Goal: Task Accomplishment & Management: Manage account settings

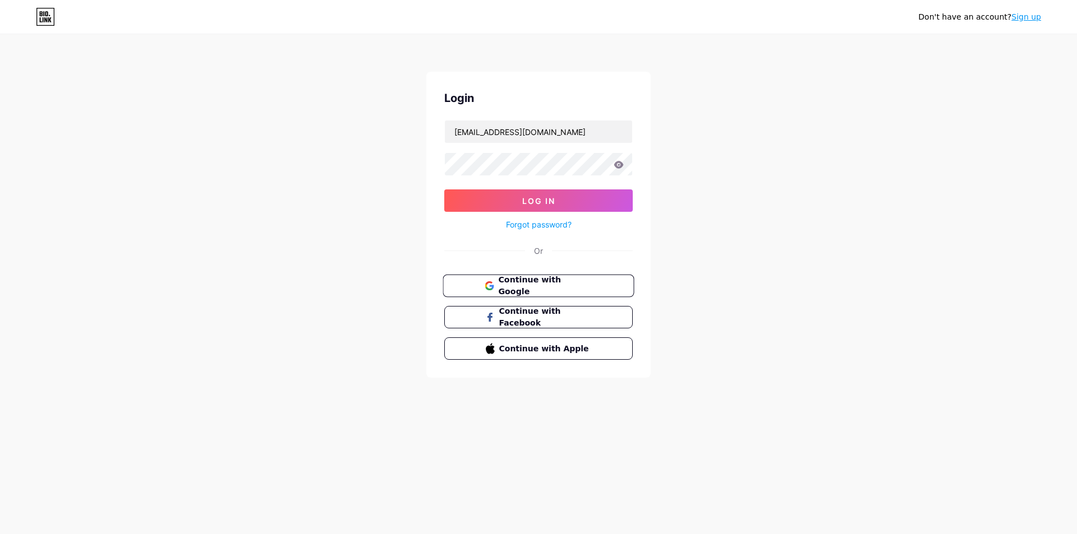
click at [549, 289] on span "Continue with Google" at bounding box center [545, 286] width 94 height 24
drag, startPoint x: 559, startPoint y: 130, endPoint x: 379, endPoint y: 121, distance: 180.2
click at [389, 121] on div "Don't have an account? Sign up Login [EMAIL_ADDRESS][DOMAIN_NAME] Log In Forgot…" at bounding box center [538, 207] width 1077 height 414
paste input "colliniinestrozavqdjv9411"
type input "[EMAIL_ADDRESS][DOMAIN_NAME]"
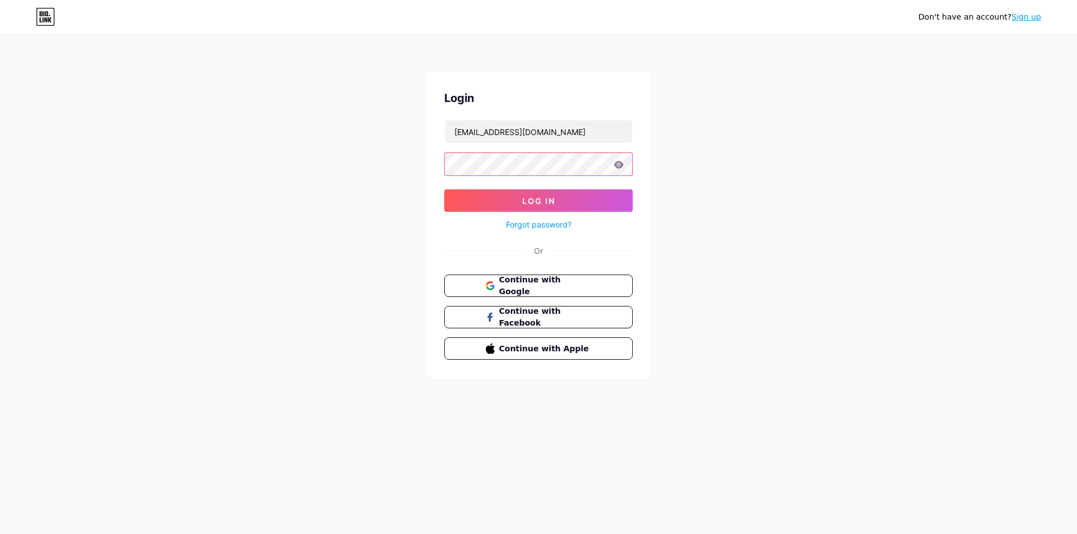
click at [405, 166] on div "Don't have an account? Sign up Login [EMAIL_ADDRESS][DOMAIN_NAME] Log In Forgot…" at bounding box center [538, 207] width 1077 height 414
drag, startPoint x: 349, startPoint y: 235, endPoint x: 386, endPoint y: 225, distance: 37.8
click at [350, 235] on div "Don't have an account? Sign up Login [EMAIL_ADDRESS][DOMAIN_NAME] Log In Forgot…" at bounding box center [538, 207] width 1077 height 414
click at [471, 193] on button "Log In" at bounding box center [538, 201] width 188 height 22
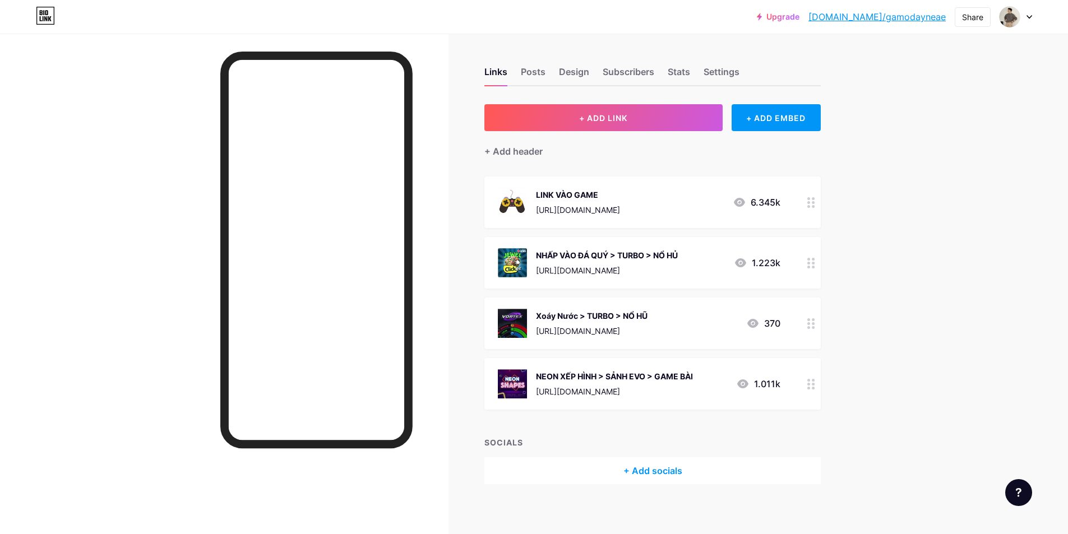
click at [612, 208] on div "[URL][DOMAIN_NAME]" at bounding box center [578, 210] width 84 height 12
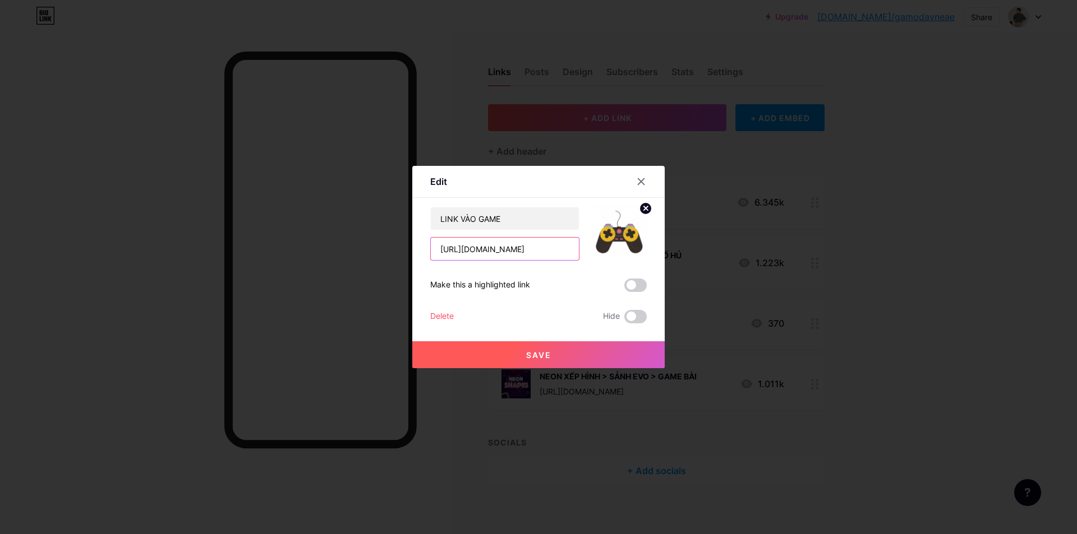
click at [522, 249] on input "[URL][DOMAIN_NAME]" at bounding box center [505, 249] width 148 height 22
click at [523, 250] on input "[URL][DOMAIN_NAME]" at bounding box center [505, 249] width 148 height 22
type input "L"
type input "[DOMAIN_NAME]"
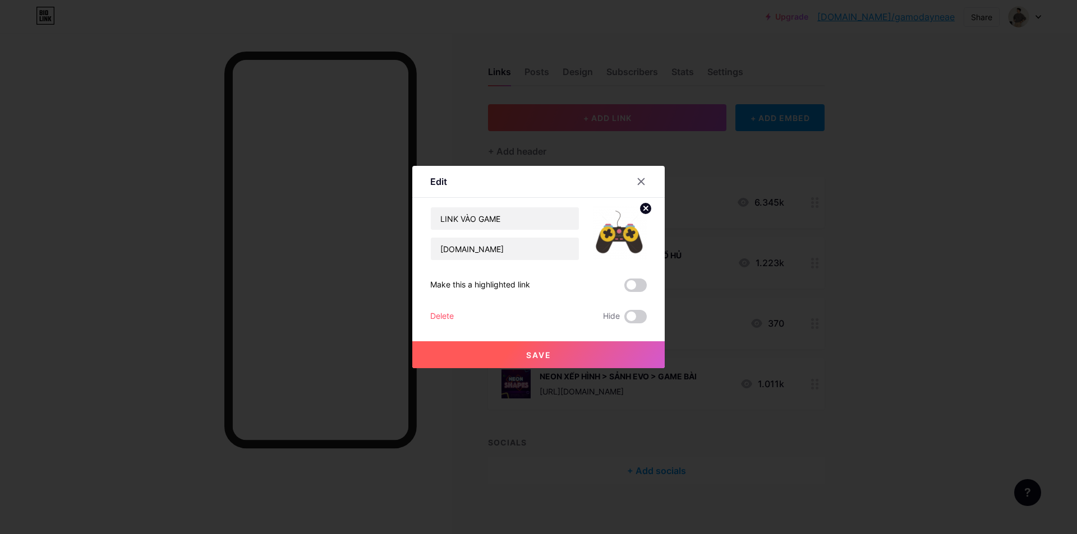
click at [561, 358] on button "Save" at bounding box center [538, 354] width 252 height 27
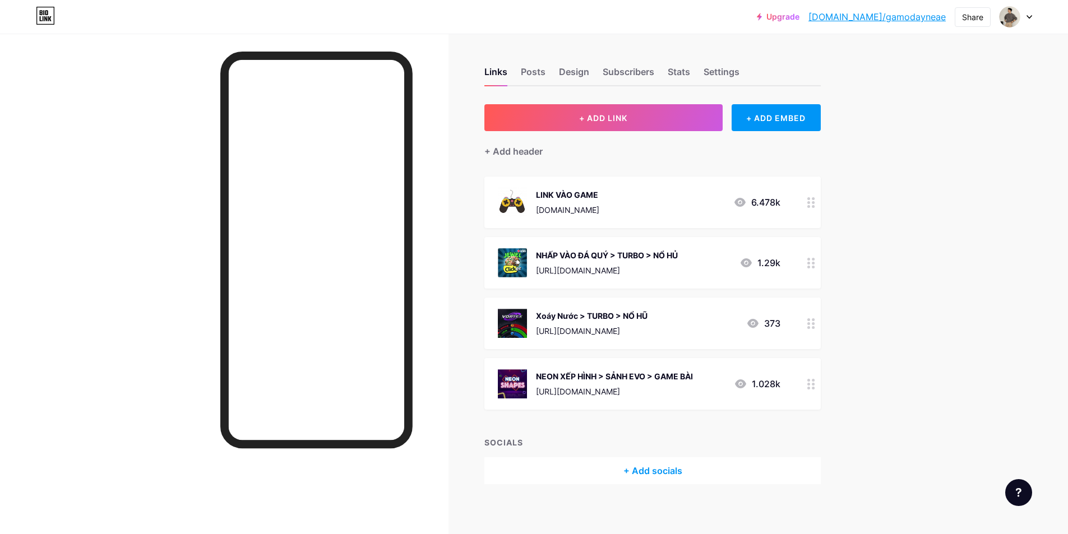
click at [745, 264] on icon at bounding box center [746, 262] width 13 height 13
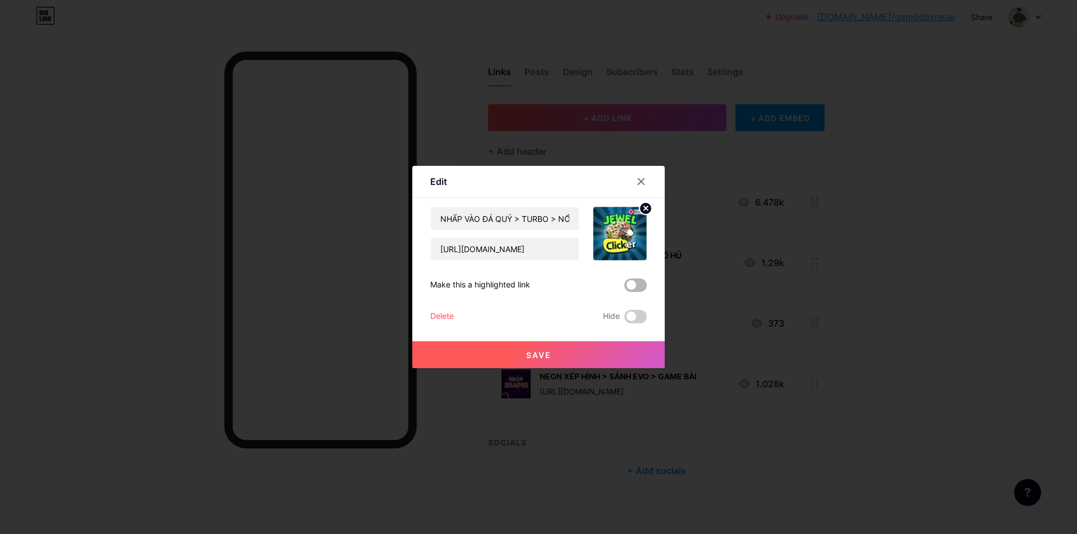
click at [636, 286] on span at bounding box center [635, 285] width 22 height 13
click at [624, 288] on input "checkbox" at bounding box center [624, 288] width 0 height 0
click at [566, 351] on button "Save" at bounding box center [538, 354] width 252 height 27
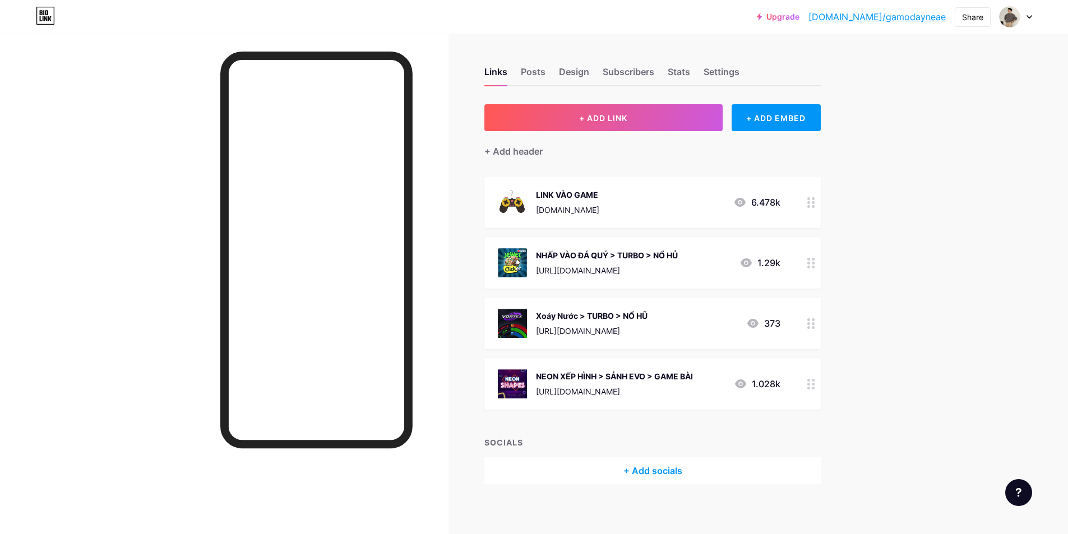
click at [741, 262] on div "NHẤP VÀO ĐÁ QUÝ > TURBO > NỔ HỦ [URL][DOMAIN_NAME] 1.29k" at bounding box center [639, 262] width 283 height 29
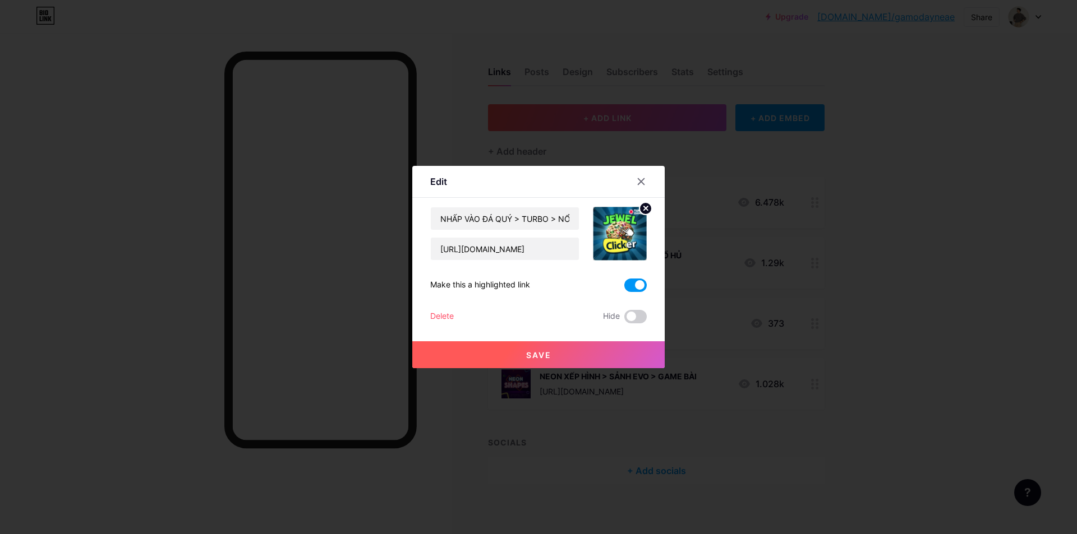
click at [630, 283] on span at bounding box center [635, 285] width 22 height 13
click at [624, 288] on input "checkbox" at bounding box center [624, 288] width 0 height 0
click at [640, 316] on span at bounding box center [635, 316] width 22 height 13
click at [624, 320] on input "checkbox" at bounding box center [624, 320] width 0 height 0
click at [627, 350] on button "Save" at bounding box center [538, 354] width 252 height 27
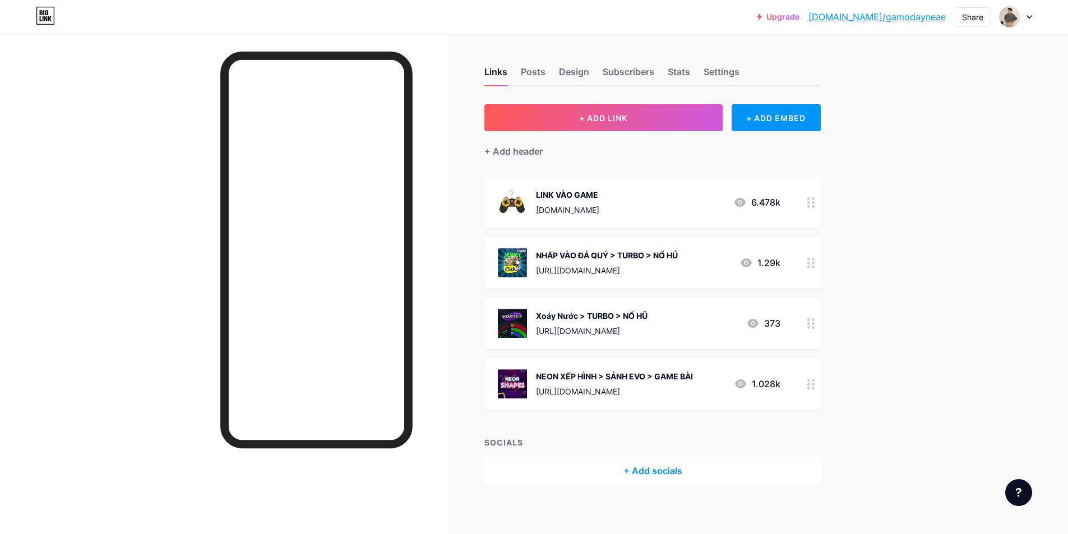
click at [648, 312] on div "Xoáy Nước > TURBO > NỔ HŨ" at bounding box center [592, 316] width 112 height 12
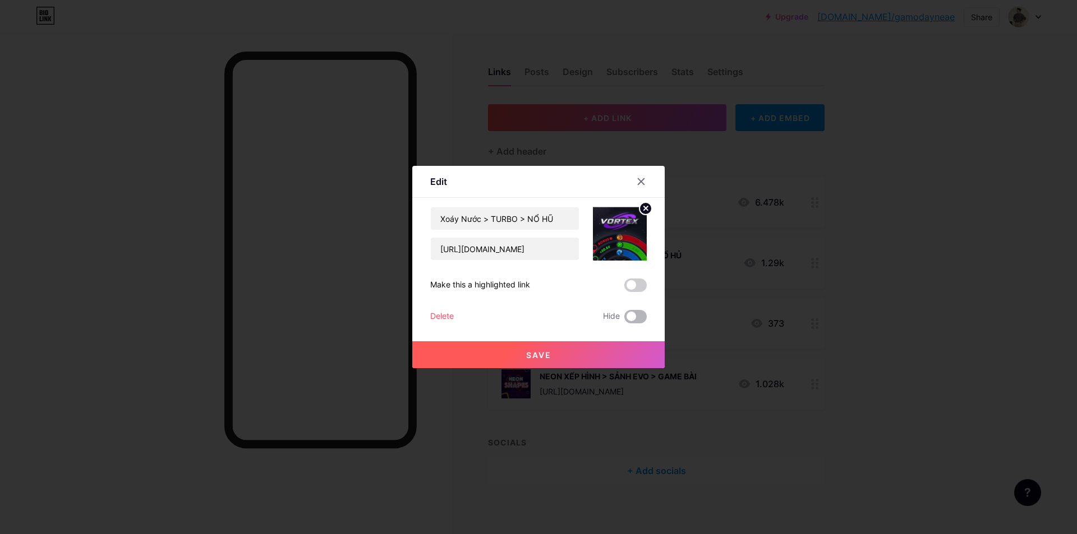
click at [641, 315] on span at bounding box center [635, 316] width 22 height 13
click at [624, 320] on input "checkbox" at bounding box center [624, 320] width 0 height 0
click at [608, 349] on button "Save" at bounding box center [538, 354] width 252 height 27
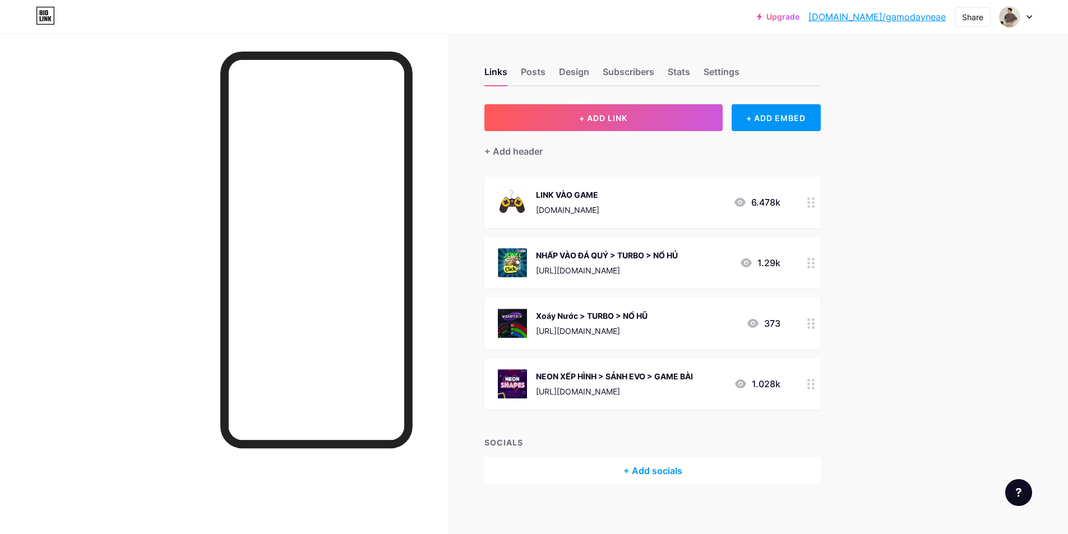
click at [735, 382] on div "NEON XẾP HÌNH > SẢNH EVO > GAME BÀI [URL][DOMAIN_NAME] 1.028k" at bounding box center [639, 383] width 283 height 29
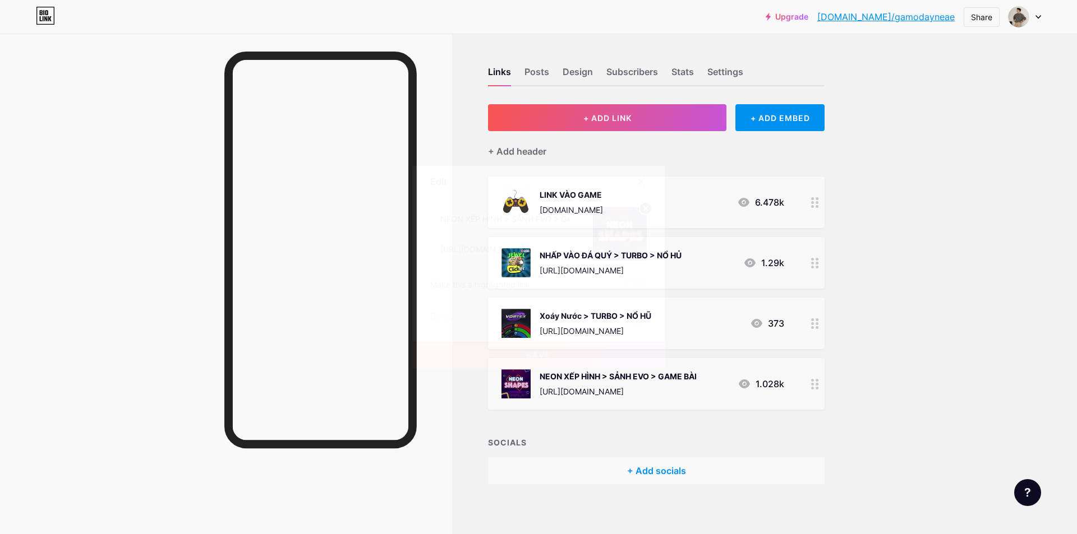
click at [628, 312] on span at bounding box center [635, 316] width 22 height 13
click at [624, 320] on input "checkbox" at bounding box center [624, 320] width 0 height 0
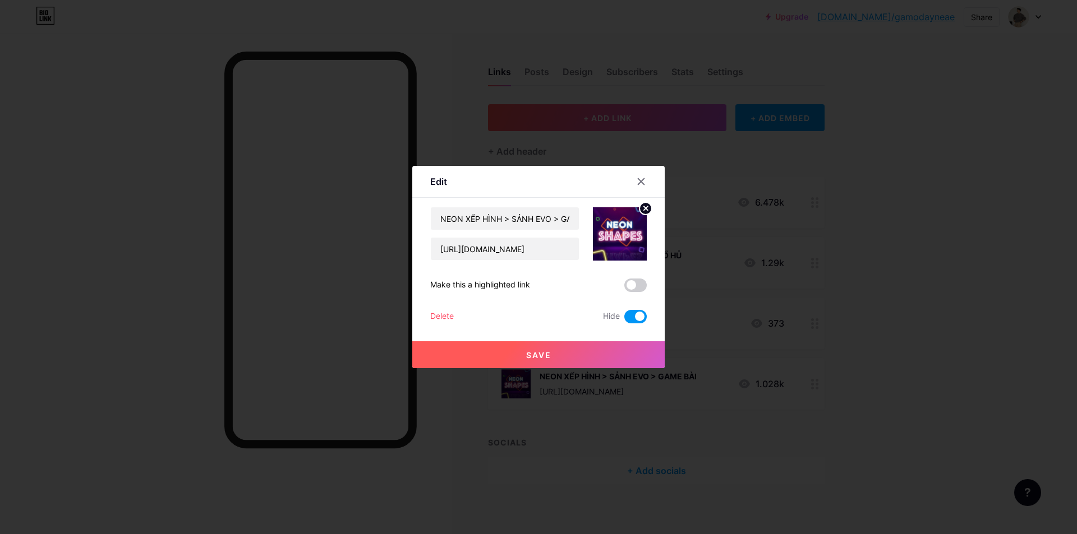
click at [632, 352] on button "Save" at bounding box center [538, 354] width 252 height 27
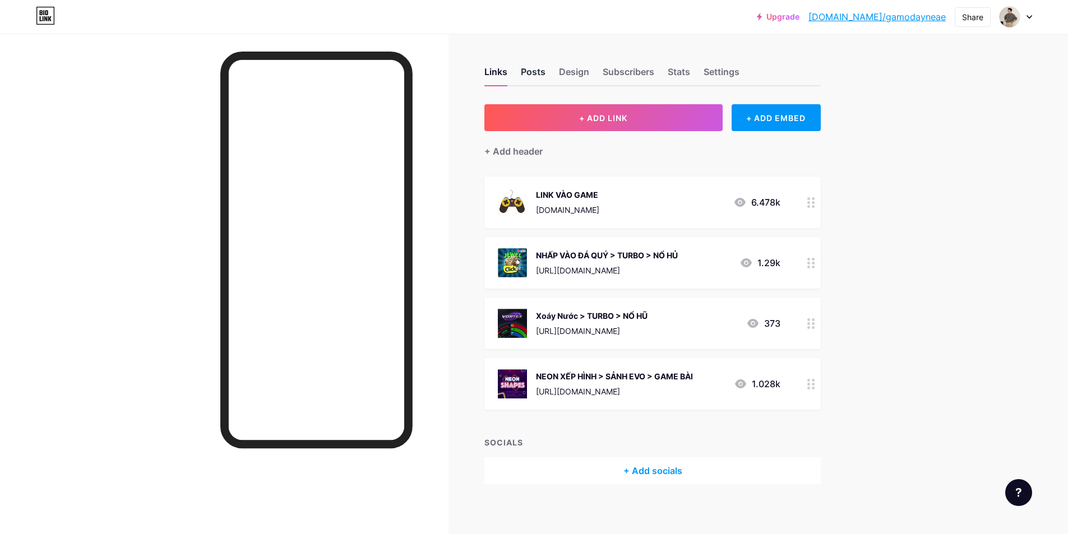
click at [545, 73] on div "Posts" at bounding box center [533, 75] width 25 height 20
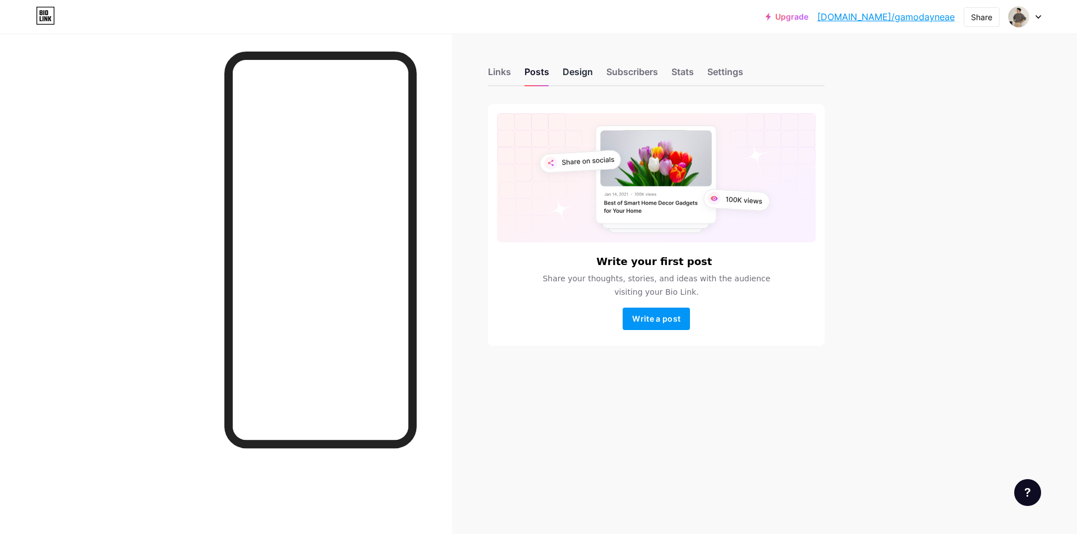
click at [583, 75] on div "Design" at bounding box center [577, 75] width 30 height 20
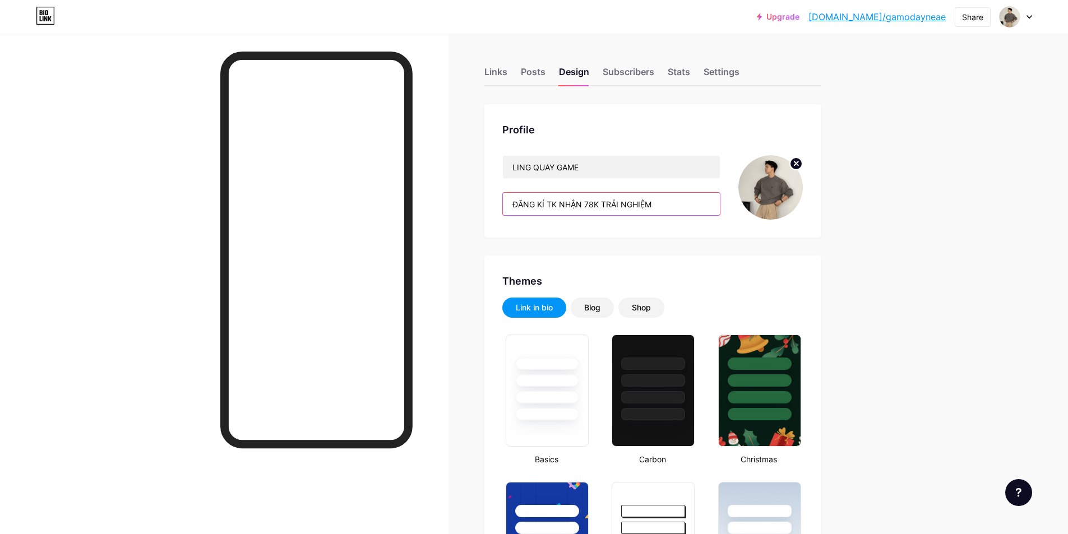
drag, startPoint x: 667, startPoint y: 204, endPoint x: 486, endPoint y: 197, distance: 181.8
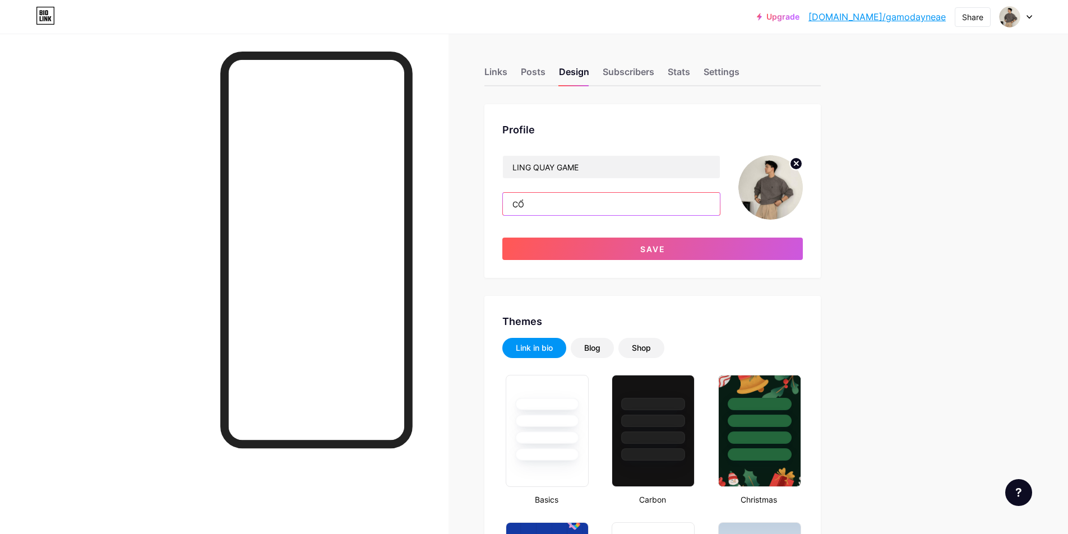
type input "C"
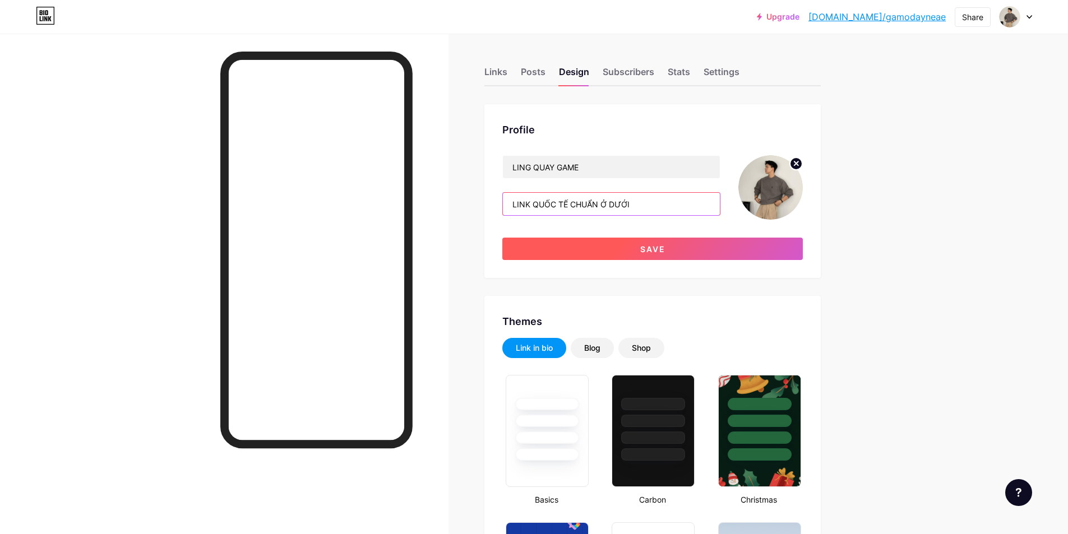
type input "LINK QUỐC TẾ CHUẨN Ở DƯỚI"
click at [642, 251] on button "Save" at bounding box center [652, 249] width 301 height 22
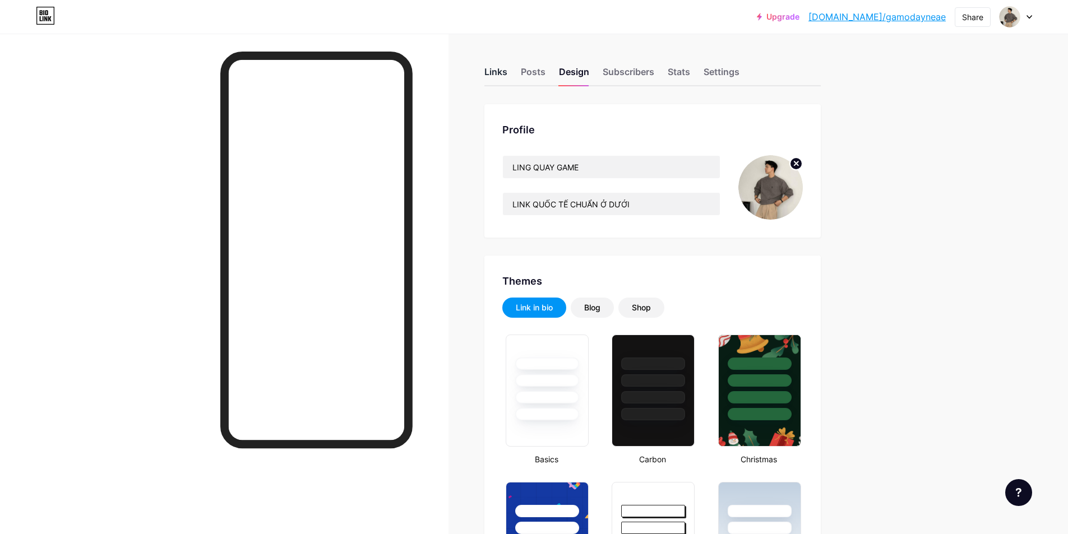
click at [504, 78] on div "Links" at bounding box center [495, 75] width 23 height 20
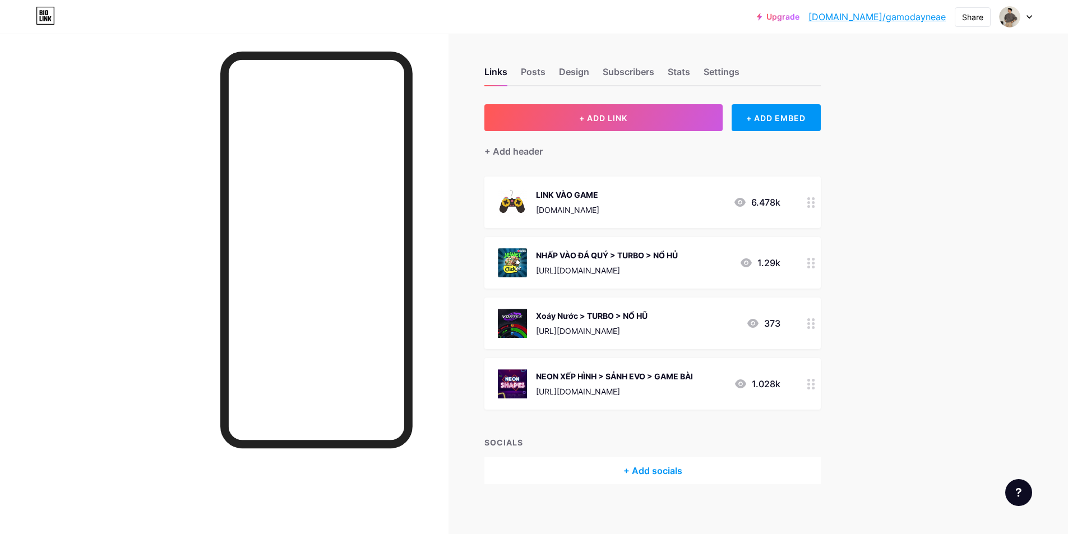
drag, startPoint x: 1024, startPoint y: 339, endPoint x: 992, endPoint y: 315, distance: 39.2
click at [1024, 339] on div "Upgrade [DOMAIN_NAME]/gamoda... [DOMAIN_NAME]/gamodayneae Share Switch accounts…" at bounding box center [534, 270] width 1068 height 541
drag, startPoint x: 851, startPoint y: 20, endPoint x: 945, endPoint y: 33, distance: 94.5
click at [945, 33] on div "Upgrade [DOMAIN_NAME]/gamoda... [DOMAIN_NAME]/gamodayneae Share Switch accounts…" at bounding box center [534, 17] width 1068 height 34
copy link "[DOMAIN_NAME]/gamodayneae"
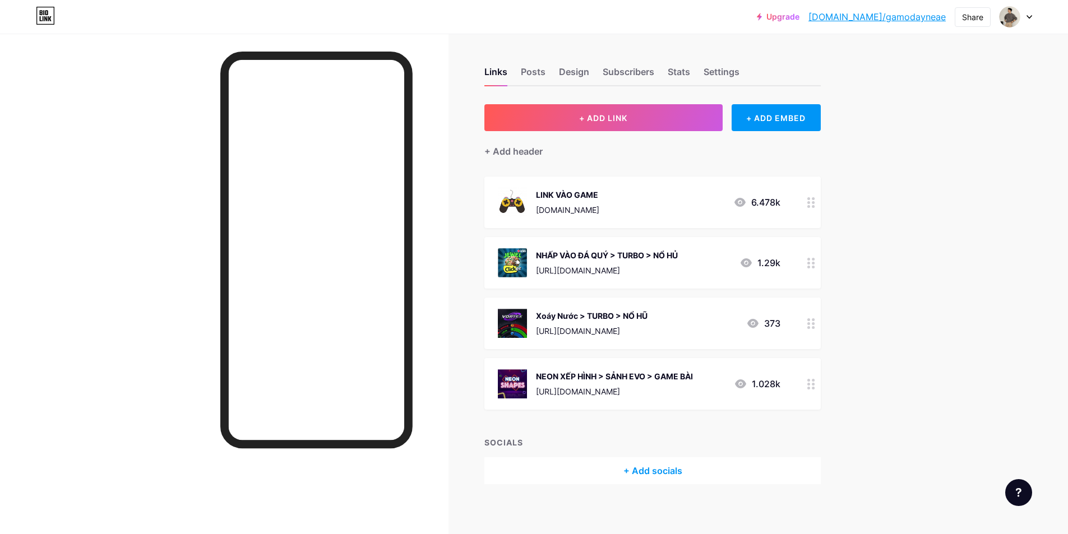
drag, startPoint x: 1038, startPoint y: 257, endPoint x: 1037, endPoint y: 128, distance: 129.0
click at [1038, 257] on div "Upgrade [DOMAIN_NAME]/gamoda... [DOMAIN_NAME]/gamodayneae Share Switch accounts…" at bounding box center [534, 270] width 1068 height 541
